Goal: Task Accomplishment & Management: Manage account settings

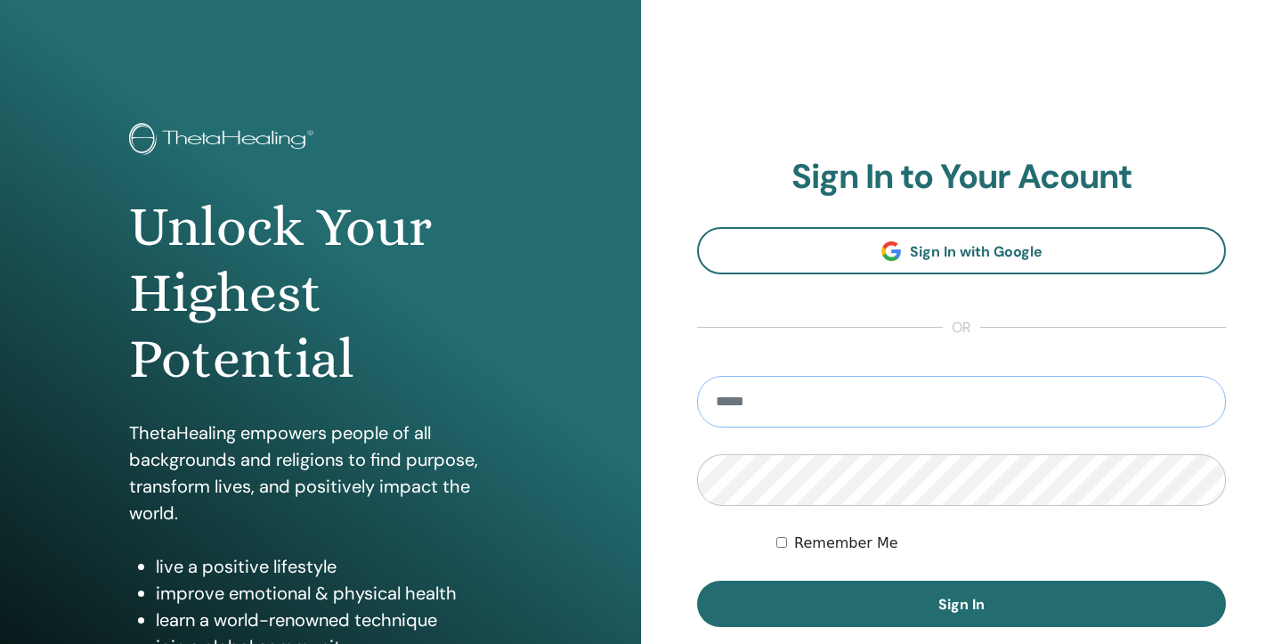
type input "**********"
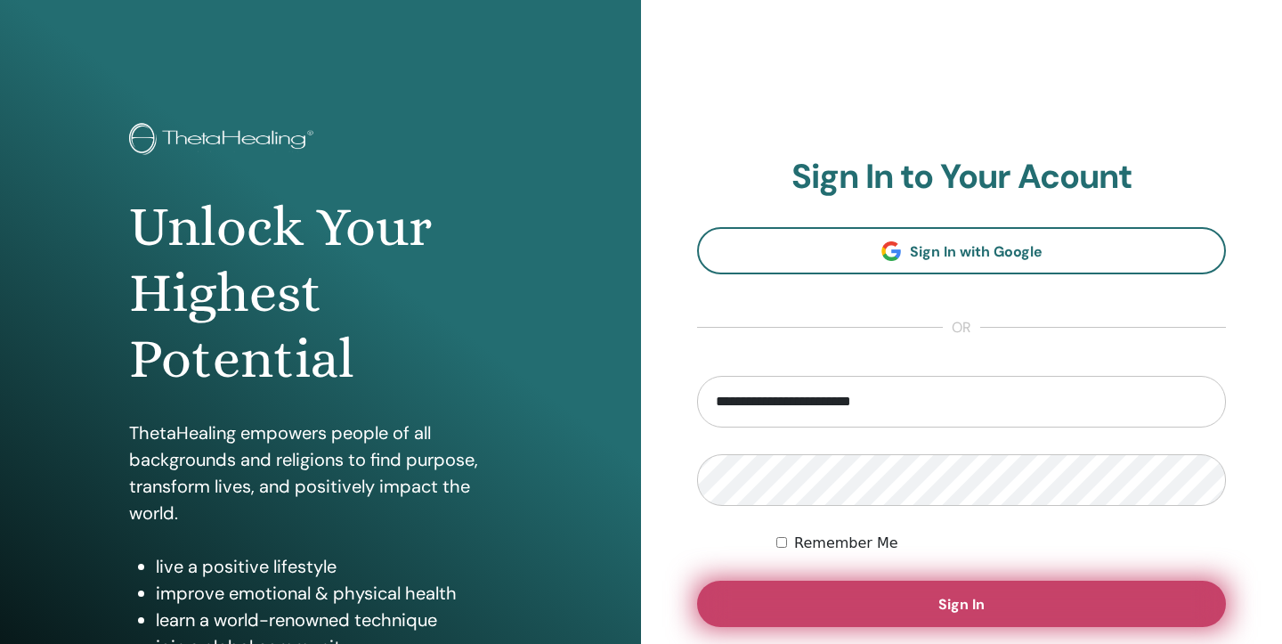
click at [896, 601] on button "Sign In" at bounding box center [961, 604] width 529 height 46
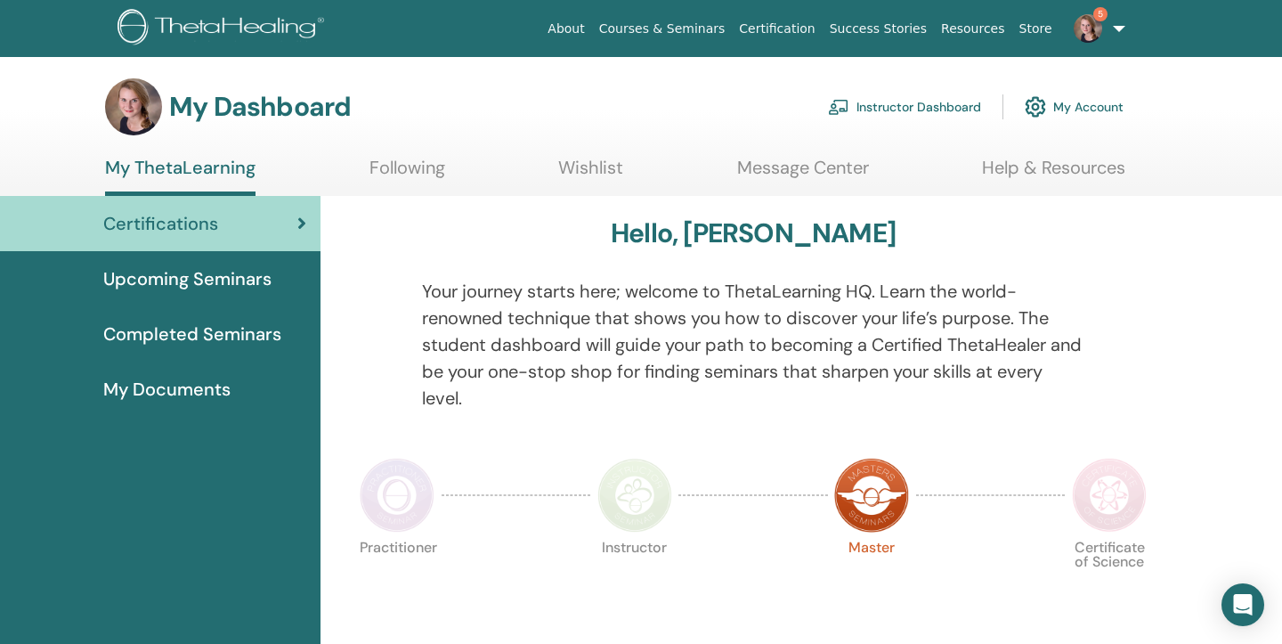
click at [874, 103] on link "Instructor Dashboard" at bounding box center [904, 106] width 153 height 39
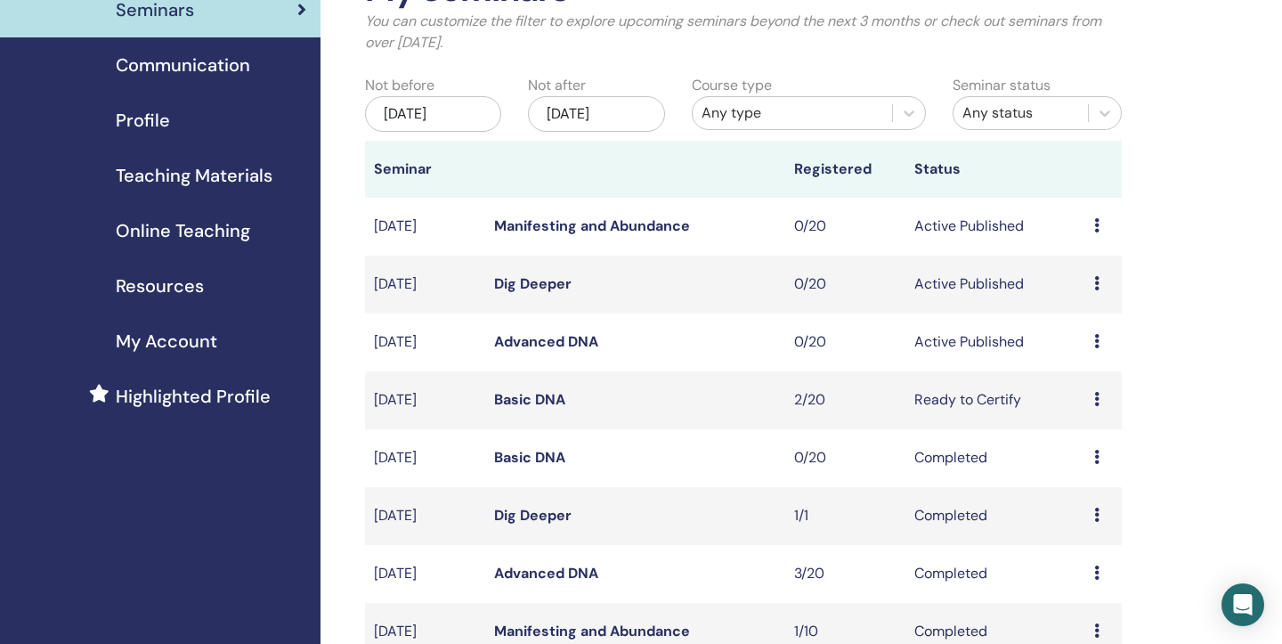
scroll to position [161, 0]
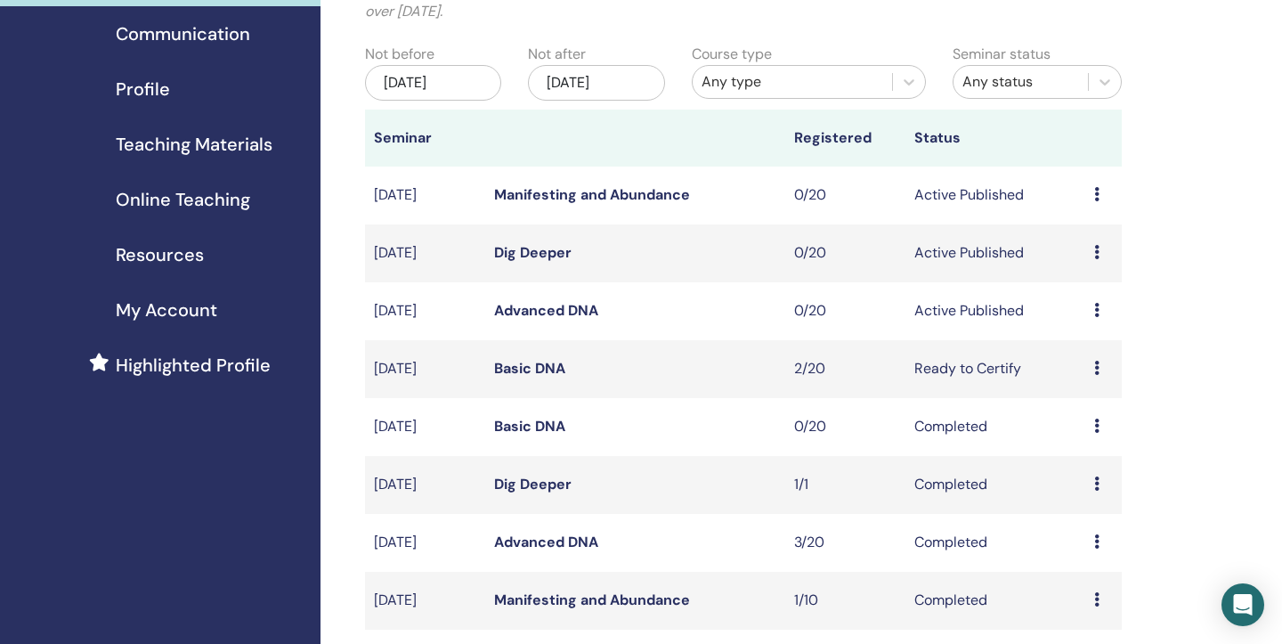
click at [524, 367] on link "Basic DNA" at bounding box center [529, 368] width 71 height 19
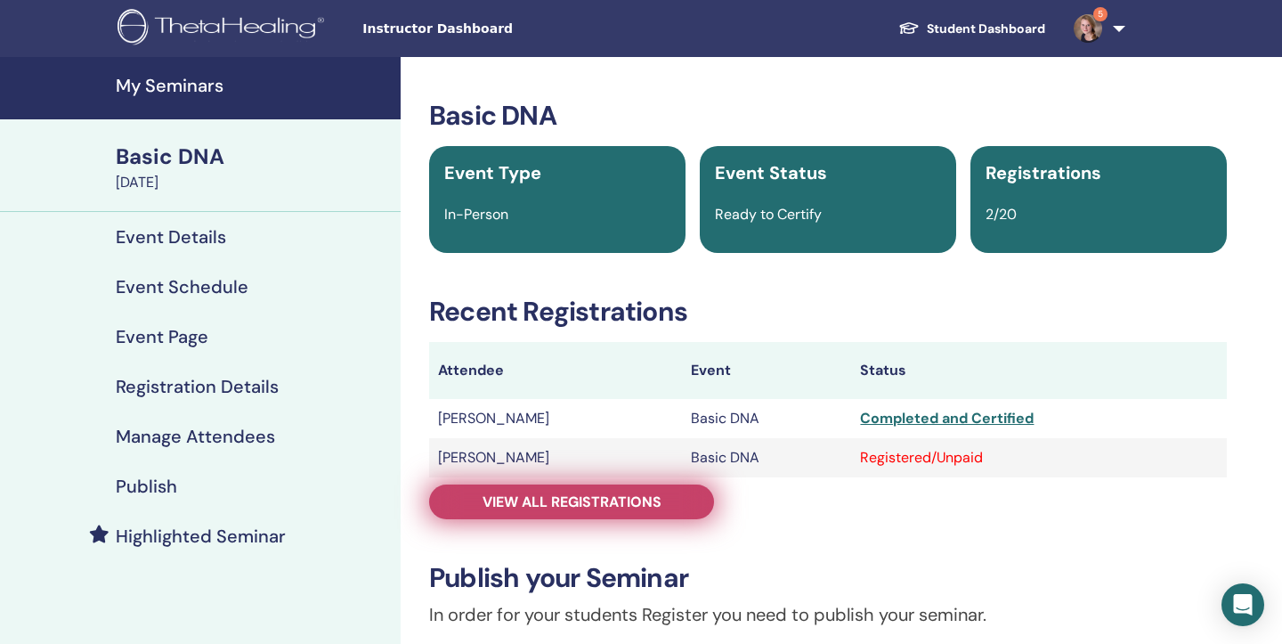
click at [536, 498] on span "View all registrations" at bounding box center [572, 501] width 179 height 19
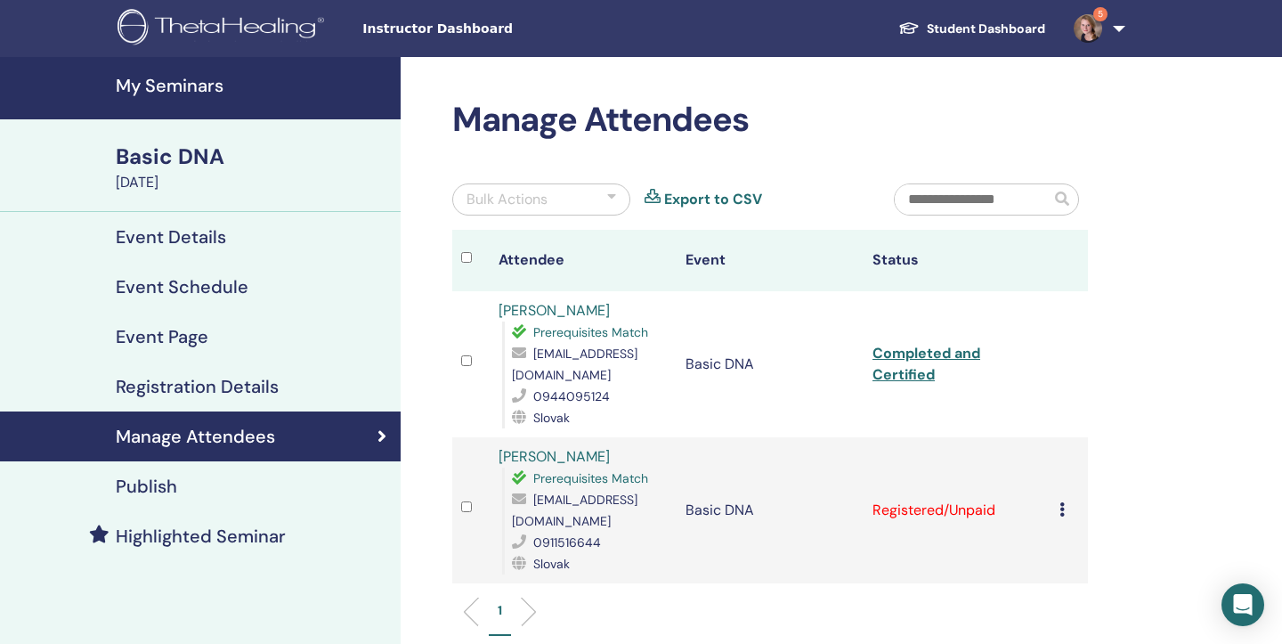
click at [1061, 511] on icon at bounding box center [1062, 509] width 5 height 14
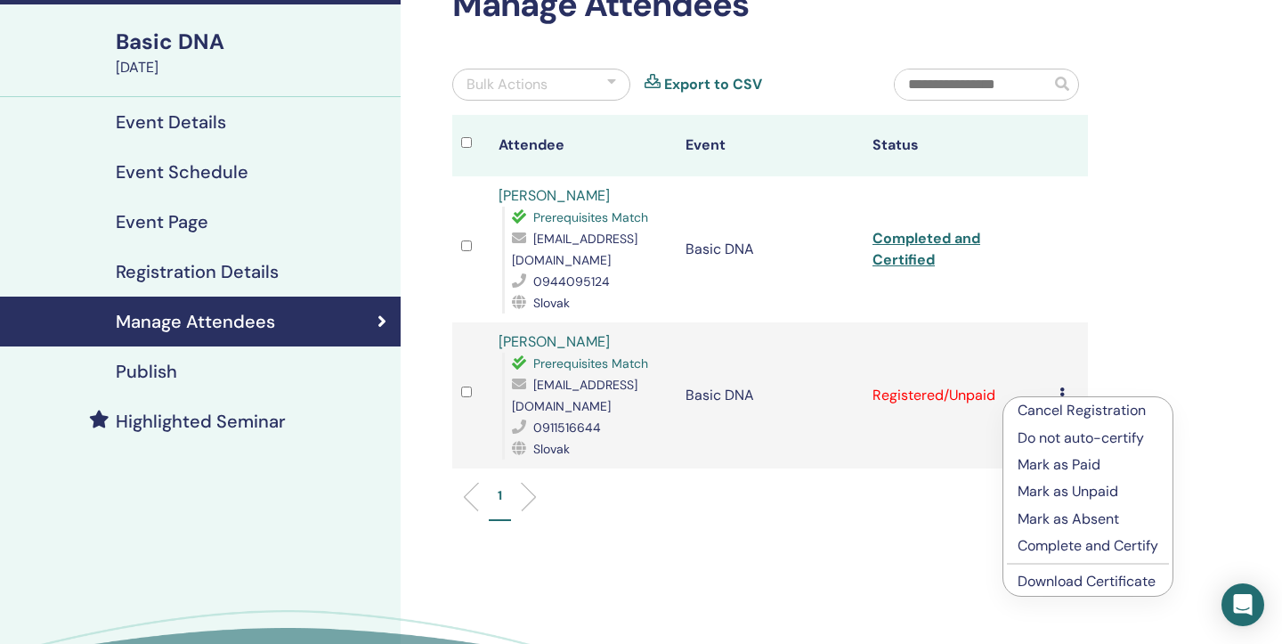
scroll to position [121, 0]
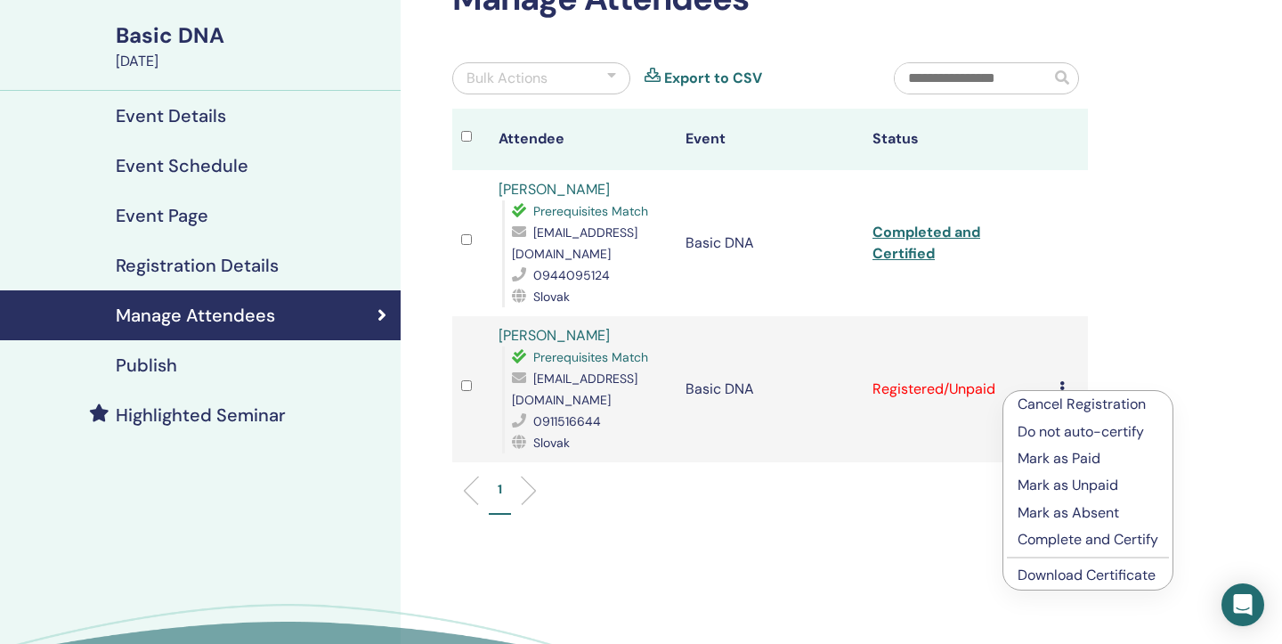
click at [1079, 459] on p "Mark as Paid" at bounding box center [1088, 458] width 141 height 21
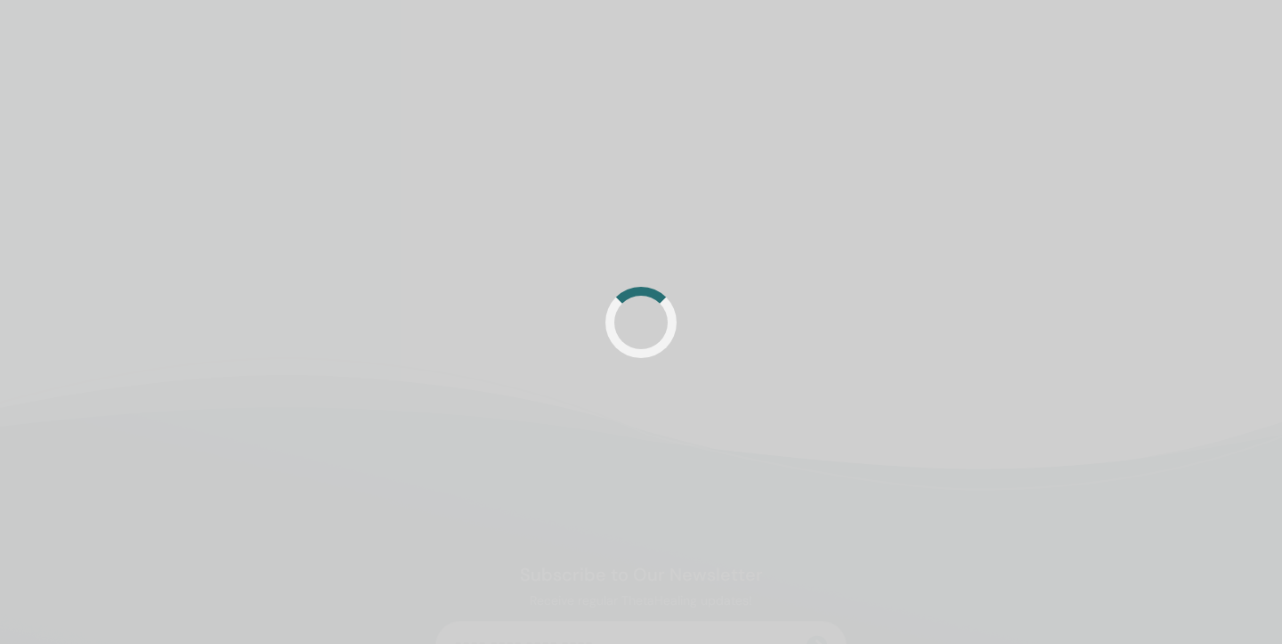
scroll to position [121, 0]
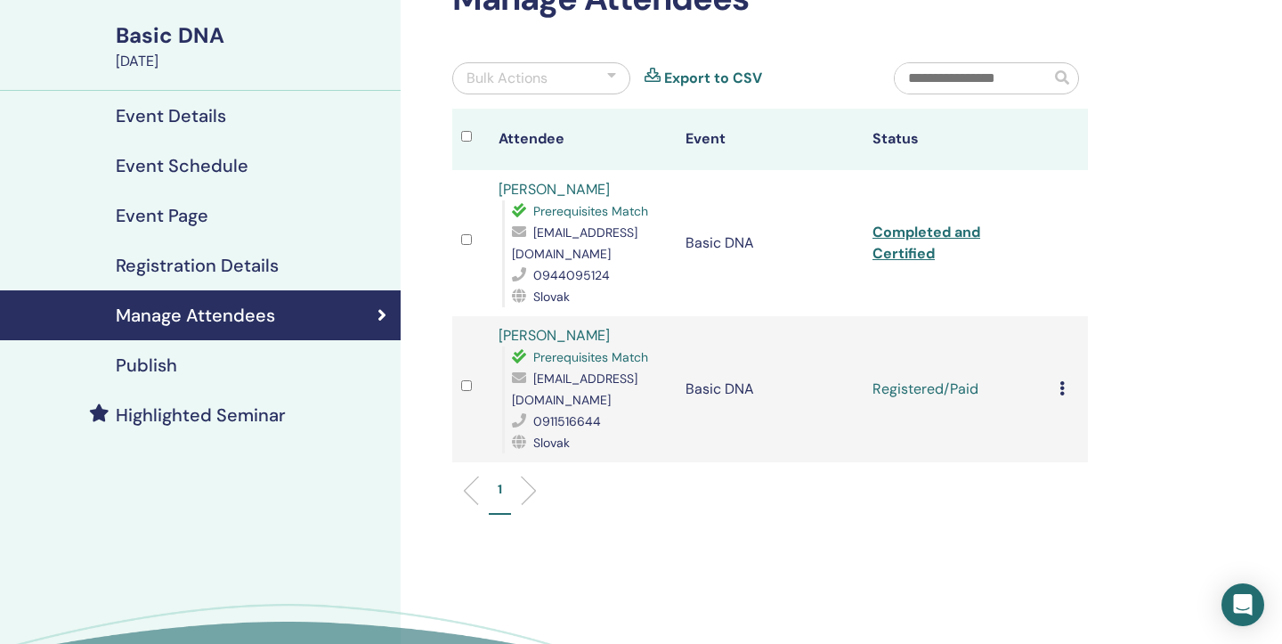
click at [1061, 392] on icon at bounding box center [1062, 388] width 5 height 14
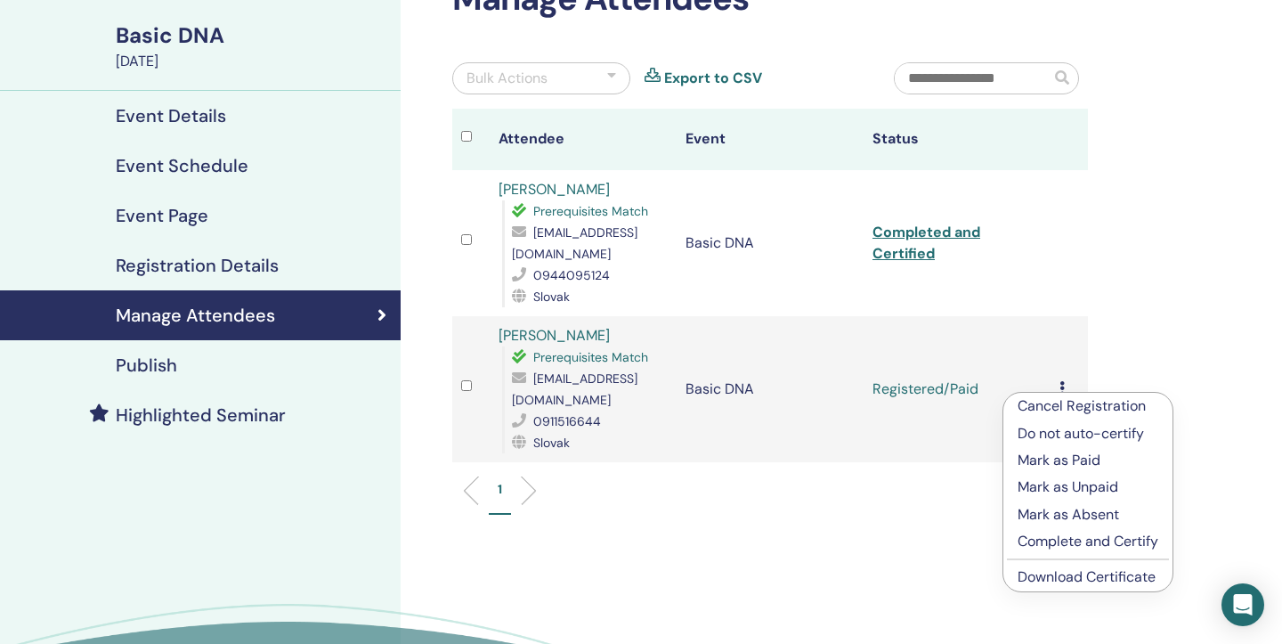
click at [1057, 542] on p "Complete and Certify" at bounding box center [1088, 541] width 141 height 21
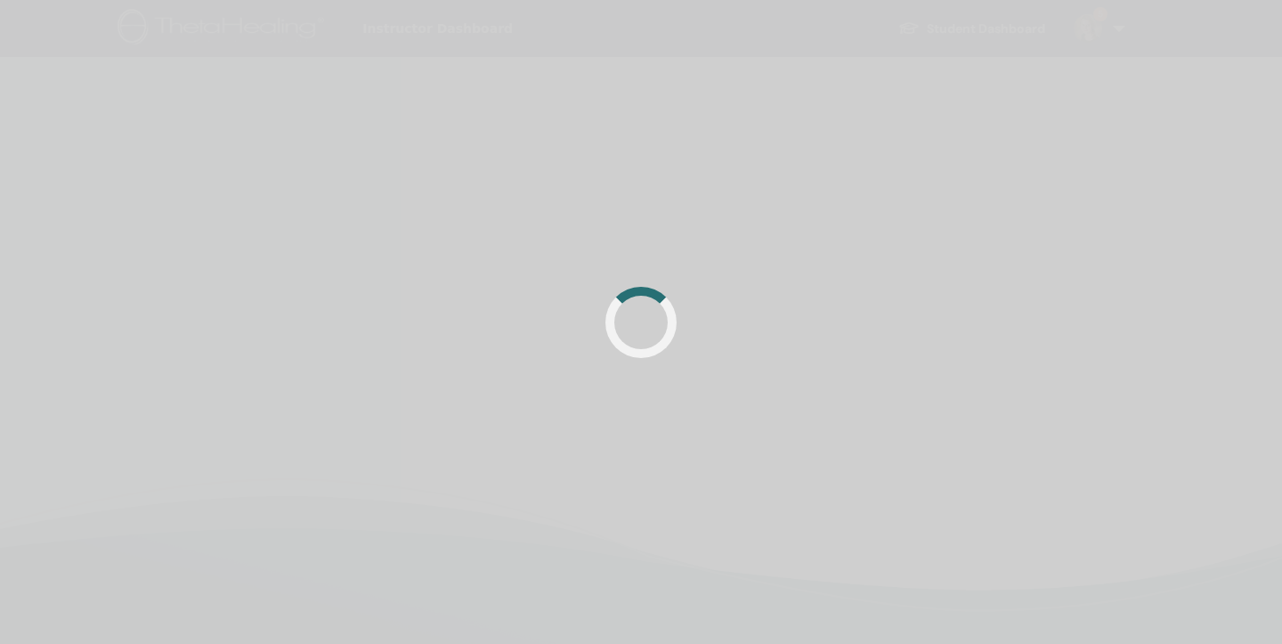
scroll to position [121, 0]
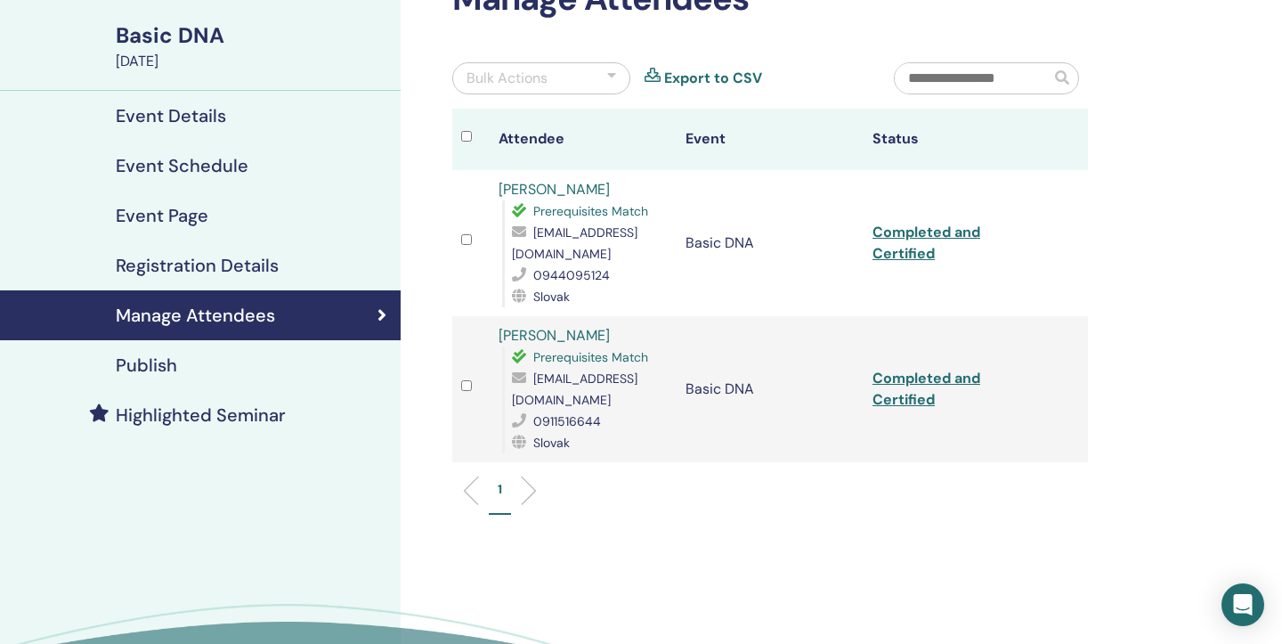
click at [944, 378] on link "Completed and Certified" at bounding box center [927, 389] width 108 height 40
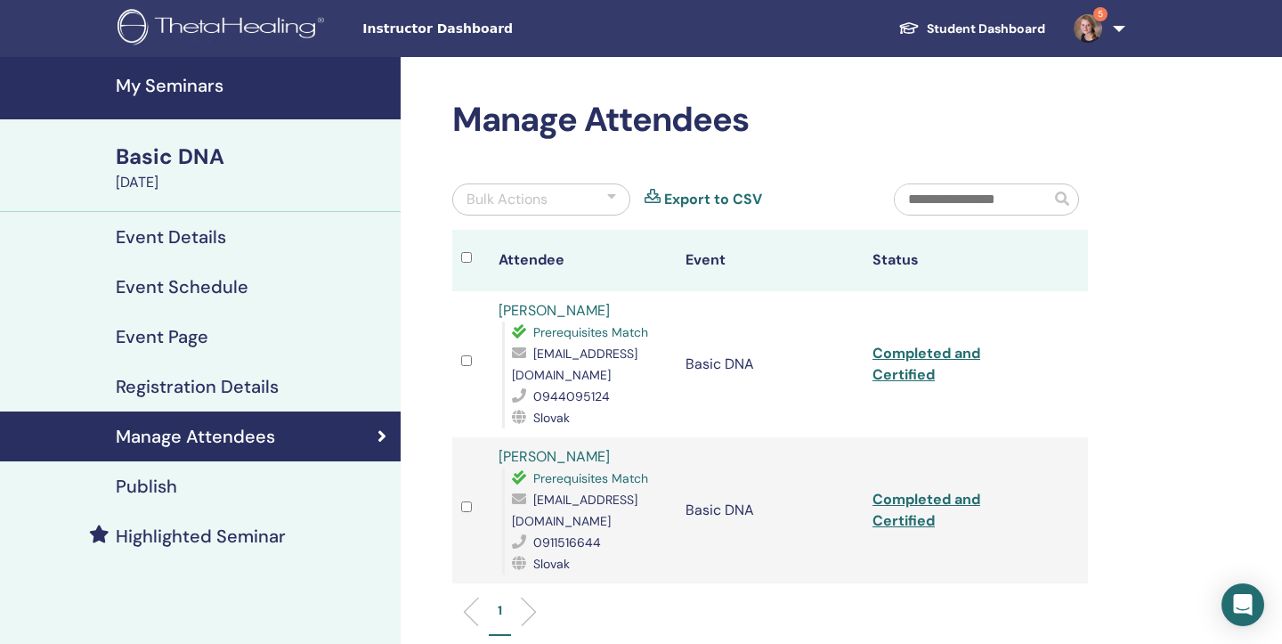
scroll to position [0, 0]
click at [534, 313] on link "Zuza Bala" at bounding box center [554, 310] width 111 height 19
click at [1091, 28] on img at bounding box center [1088, 28] width 28 height 28
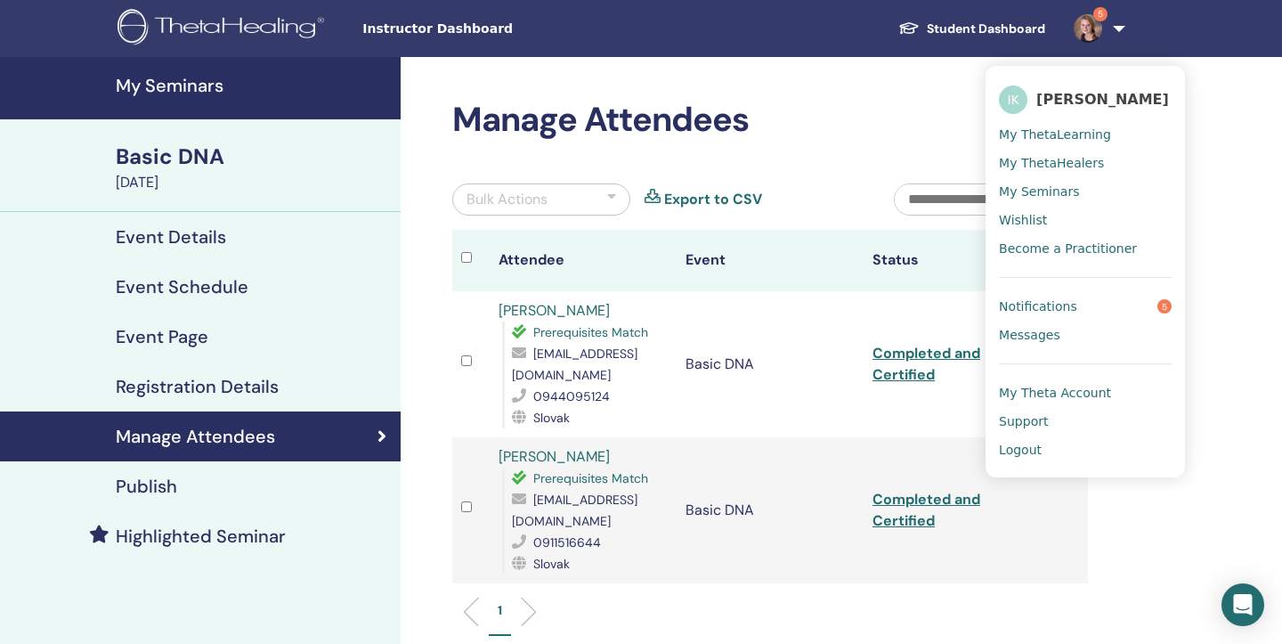
click at [1023, 449] on span "Logout" at bounding box center [1020, 450] width 43 height 16
